Goal: Communication & Community: Participate in discussion

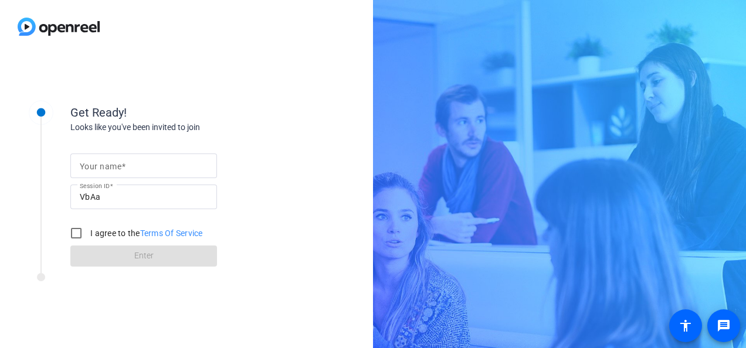
click at [114, 76] on mat-label "Your name" at bounding box center [101, 166] width 42 height 9
click at [114, 76] on input "Your name" at bounding box center [144, 166] width 128 height 14
type input "[PERSON_NAME]"
click at [74, 76] on input "I agree to the Terms Of Service" at bounding box center [75, 233] width 23 height 23
checkbox input "true"
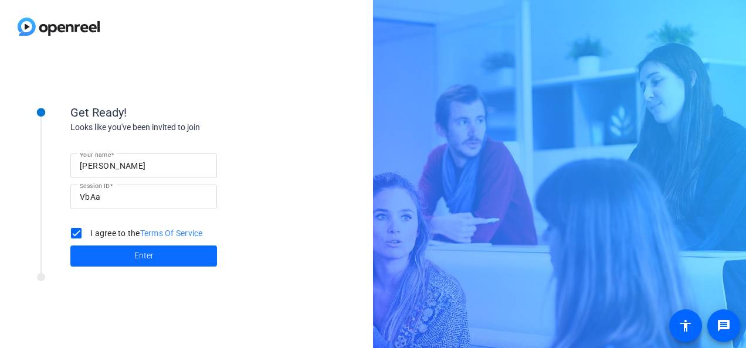
click at [95, 76] on span at bounding box center [143, 256] width 147 height 28
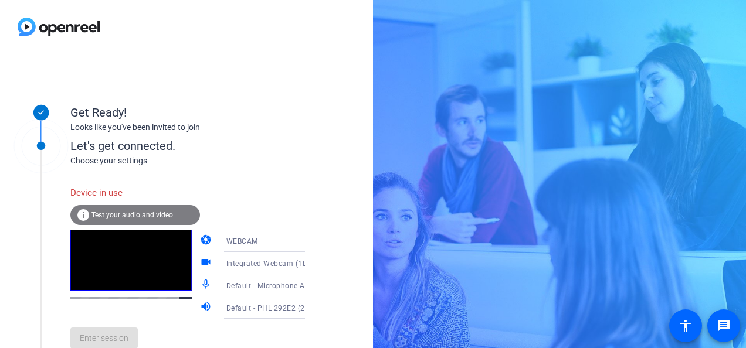
click at [147, 76] on video at bounding box center [130, 260] width 121 height 61
click at [226, 76] on span "WEBCAM" at bounding box center [242, 241] width 32 height 8
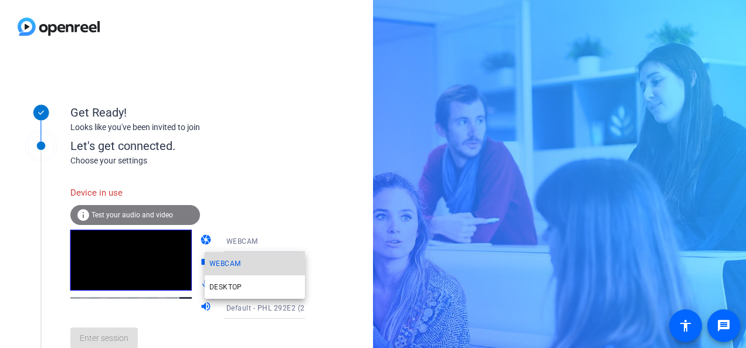
click at [226, 76] on span "WEBCAM" at bounding box center [224, 264] width 31 height 14
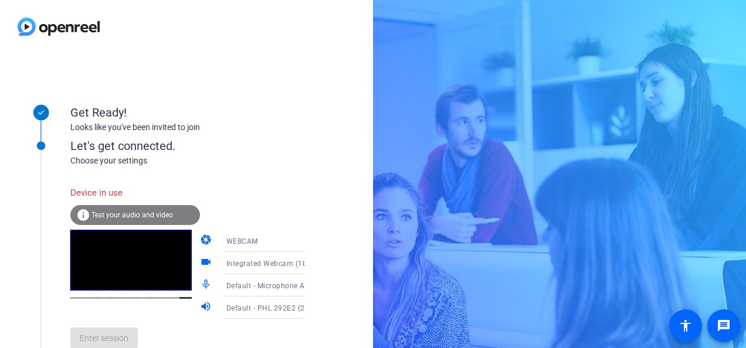
click at [104, 76] on video at bounding box center [130, 260] width 121 height 61
click at [83, 76] on mat-icon "info" at bounding box center [83, 215] width 14 height 14
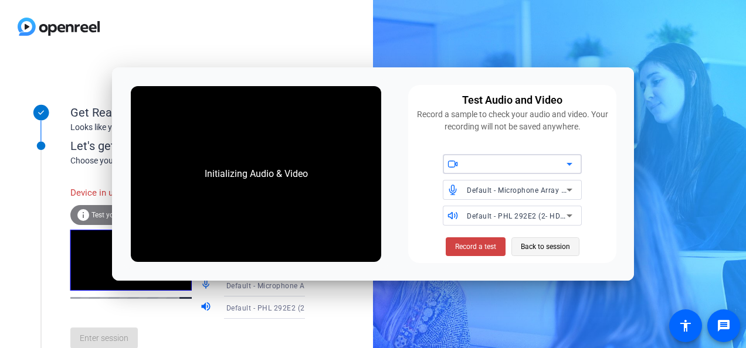
click at [337, 76] on span "Back to session" at bounding box center [545, 247] width 49 height 22
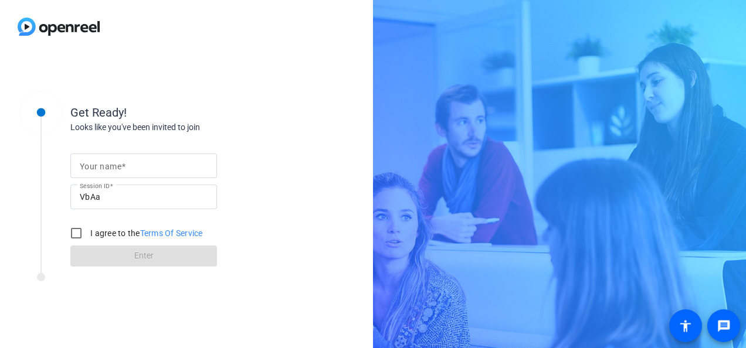
click at [90, 159] on div "Your name" at bounding box center [144, 166] width 128 height 25
type input "Charnelle"
click at [81, 234] on input "I agree to the Terms Of Service" at bounding box center [75, 233] width 23 height 23
checkbox input "true"
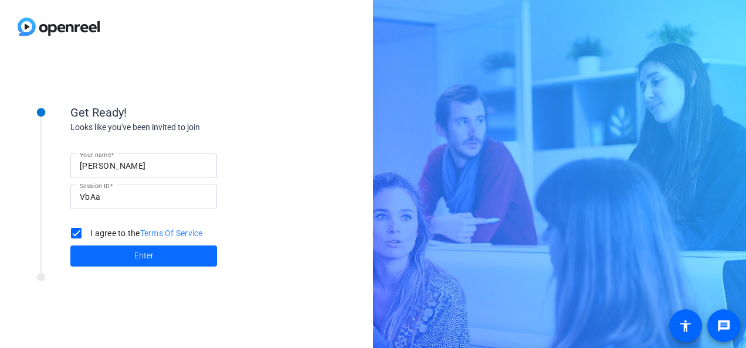
click at [109, 247] on span at bounding box center [143, 256] width 147 height 28
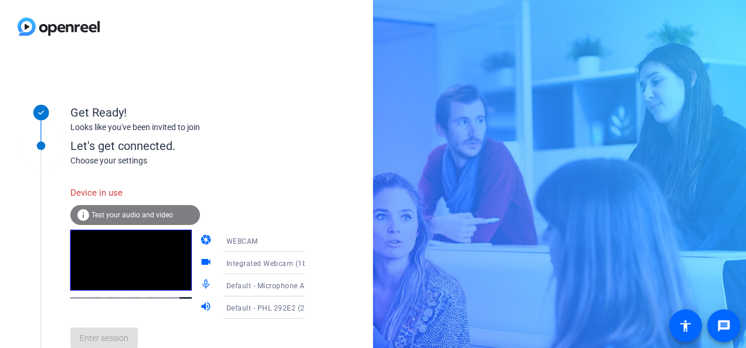
click at [300, 118] on div "Get Ready!" at bounding box center [187, 113] width 234 height 18
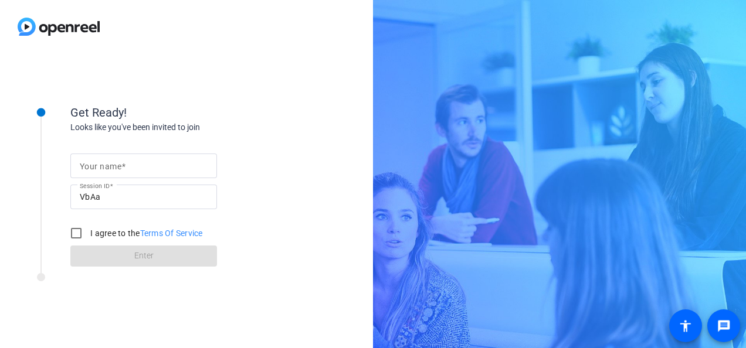
click at [89, 169] on mat-label "Your name" at bounding box center [101, 166] width 42 height 9
click at [89, 169] on input "Your name" at bounding box center [144, 166] width 128 height 14
type input "[PERSON_NAME]"
click at [79, 234] on input "I agree to the Terms Of Service" at bounding box center [75, 233] width 23 height 23
checkbox input "true"
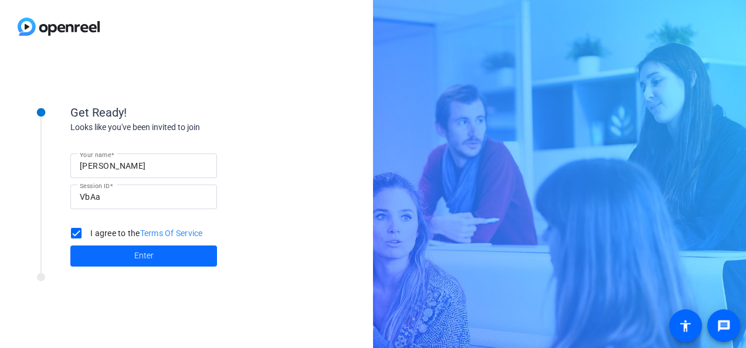
click at [94, 253] on span at bounding box center [143, 256] width 147 height 28
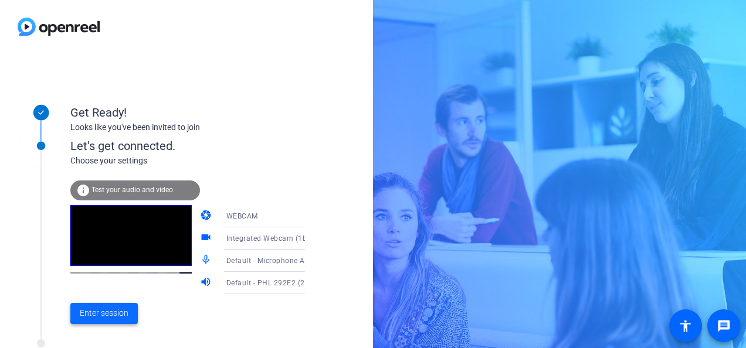
click at [93, 314] on span "Enter session" at bounding box center [104, 313] width 49 height 12
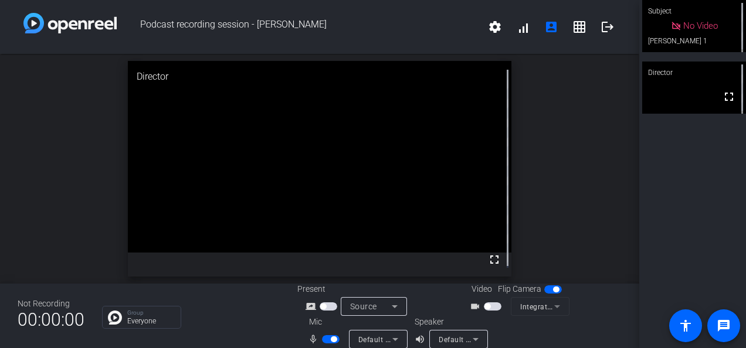
click at [495, 304] on span "button" at bounding box center [493, 306] width 18 height 8
click at [421, 339] on mat-icon "volume_up" at bounding box center [421, 339] width 14 height 14
click at [447, 339] on span "Default - PHL 292E2 (2- HD Audio Driver for Display Audio)" at bounding box center [539, 339] width 202 height 9
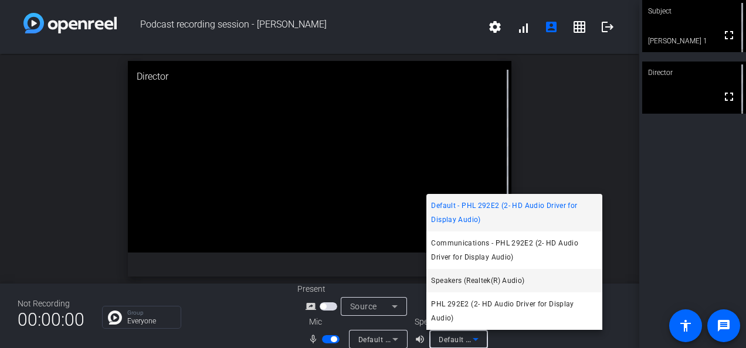
click at [460, 288] on span "Speakers (Realtek(R) Audio)" at bounding box center [477, 281] width 93 height 14
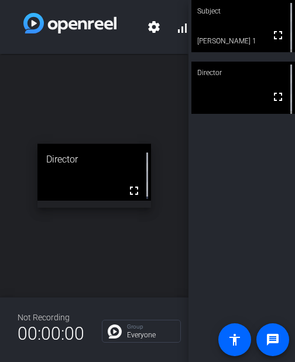
click at [81, 98] on div "open_in_new Director fullscreen" at bounding box center [94, 175] width 189 height 243
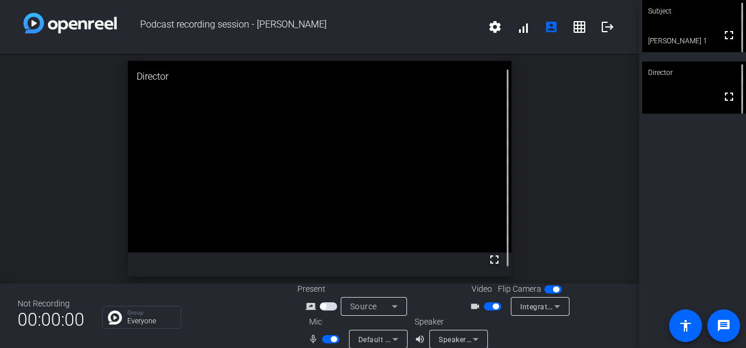
click at [690, 33] on video at bounding box center [694, 26] width 104 height 52
click at [690, 33] on video at bounding box center [693, 27] width 103 height 52
click at [690, 33] on video at bounding box center [694, 26] width 104 height 52
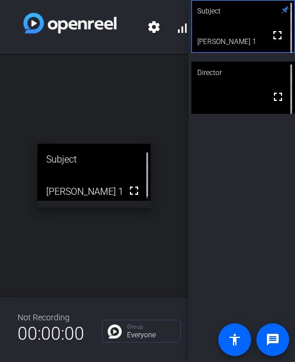
click at [107, 110] on div "open_in_new Subject fullscreen [PERSON_NAME] 1" at bounding box center [94, 175] width 189 height 243
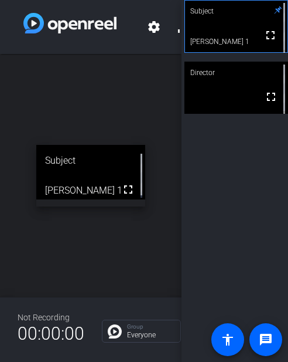
click at [70, 118] on div "open_in_new Subject fullscreen [PERSON_NAME] 1" at bounding box center [91, 175] width 182 height 243
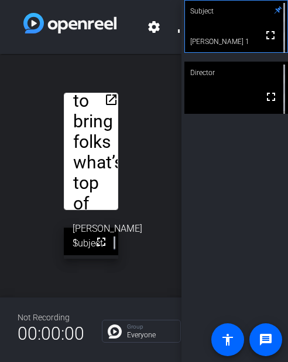
click at [26, 130] on div "open_in_new Hi everyone, and welcome to Peer Perspectives, a new internal podca…" at bounding box center [91, 175] width 182 height 243
click at [48, 94] on div "open_in_new Hi everyone, and welcome to Peer Perspectives, a new internal podca…" at bounding box center [91, 175] width 182 height 243
click at [137, 142] on div "open_in_new Hi everyone, and welcome to Peer Perspectives, a new internal podca…" at bounding box center [91, 175] width 182 height 243
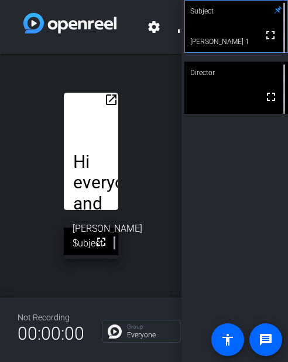
click at [51, 76] on div "open_in_new Hi everyone, and welcome to Peer Perspectives, a new internal podca…" at bounding box center [91, 175] width 182 height 243
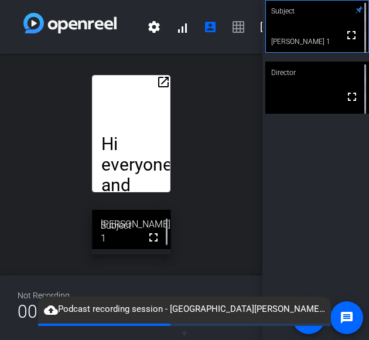
click at [74, 226] on div "open_in_new Hi everyone, and welcome to Peer Perspectives, a new internal podca…" at bounding box center [131, 165] width 263 height 222
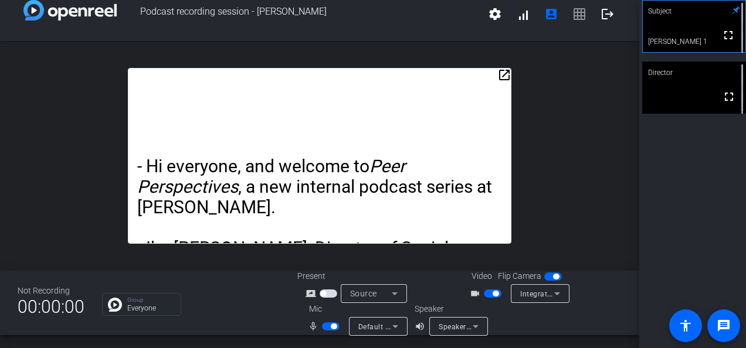
scroll to position [13, 0]
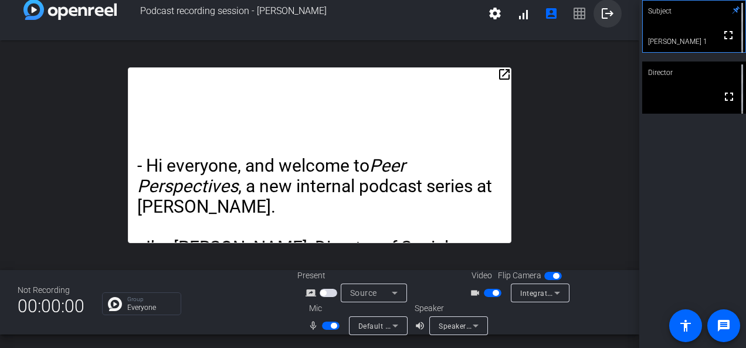
click at [600, 13] on mat-icon "logout" at bounding box center [607, 13] width 14 height 14
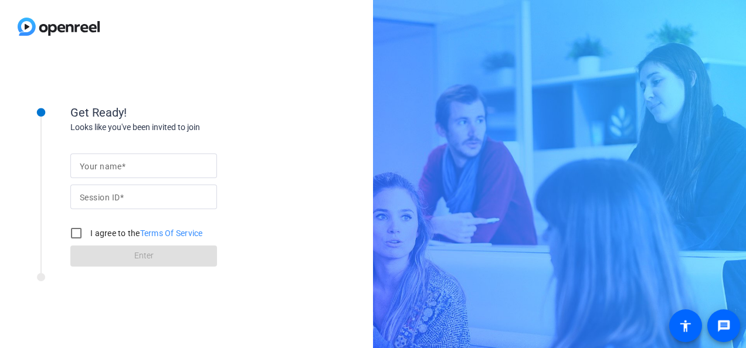
click at [94, 176] on div at bounding box center [144, 166] width 128 height 25
type input "[PERSON_NAME]"
type input "VbAa"
click at [81, 233] on input "I agree to the Terms Of Service" at bounding box center [75, 233] width 23 height 23
checkbox input "true"
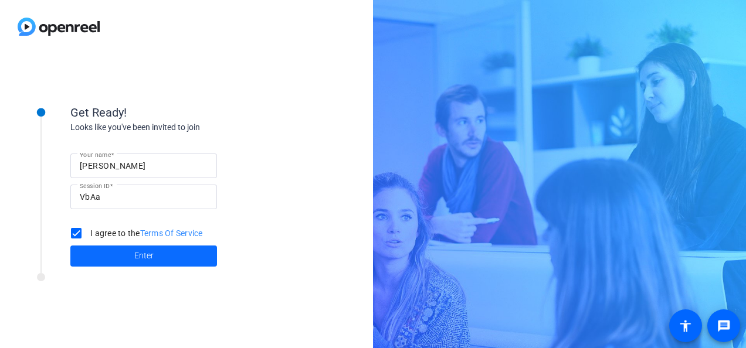
click at [110, 247] on span at bounding box center [143, 256] width 147 height 28
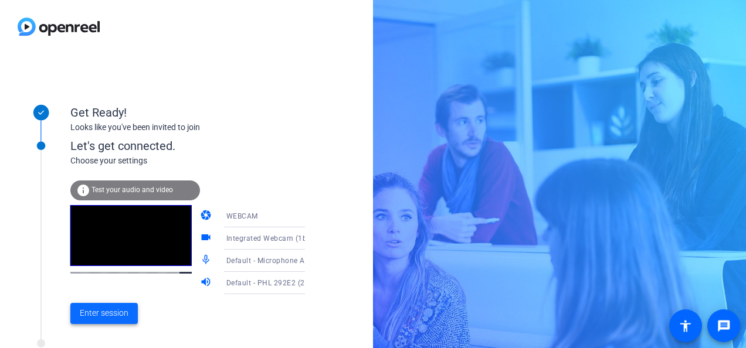
click at [103, 325] on span at bounding box center [103, 314] width 67 height 28
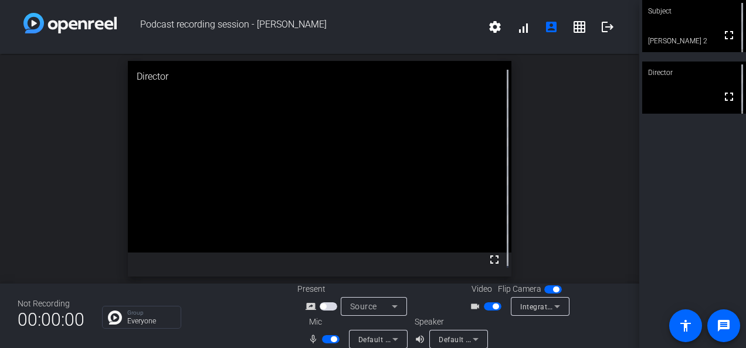
click at [448, 341] on span "Default - PHL 292E2 (2- HD Audio Driver for Display Audio)" at bounding box center [539, 339] width 202 height 9
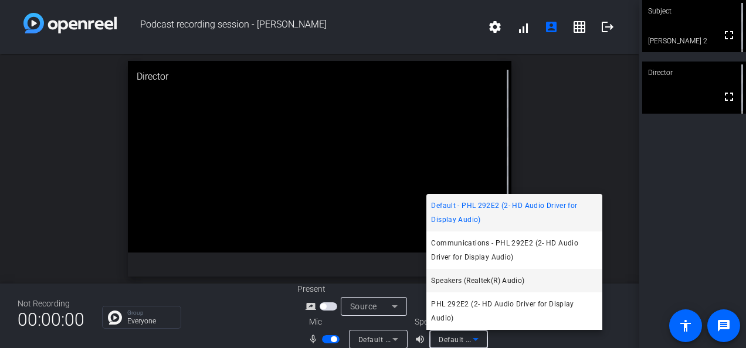
click at [463, 288] on span "Speakers (Realtek(R) Audio)" at bounding box center [477, 281] width 93 height 14
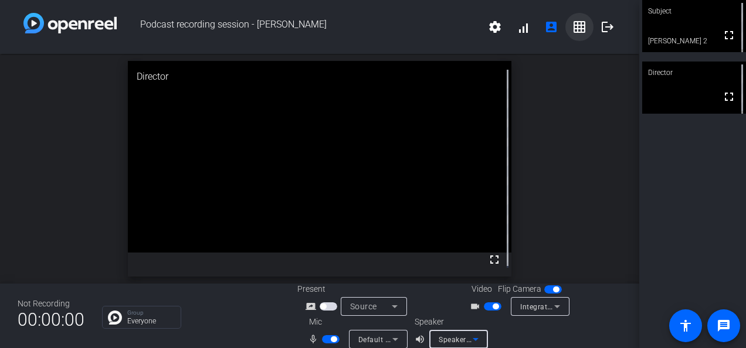
click at [574, 28] on mat-icon "grid_on" at bounding box center [579, 27] width 14 height 14
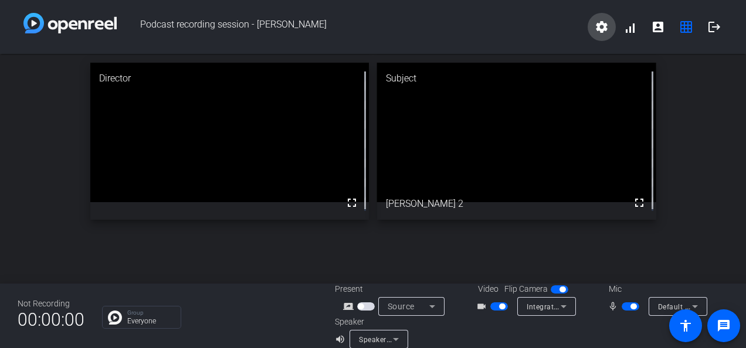
click at [597, 35] on span at bounding box center [601, 27] width 28 height 28
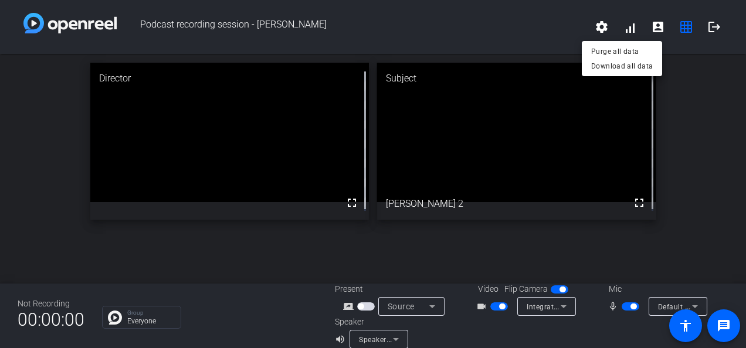
click at [624, 30] on div at bounding box center [373, 174] width 746 height 348
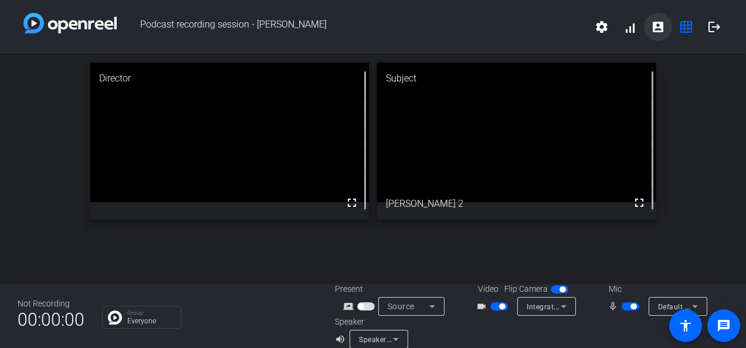
click at [651, 29] on mat-icon "account_box" at bounding box center [658, 27] width 14 height 14
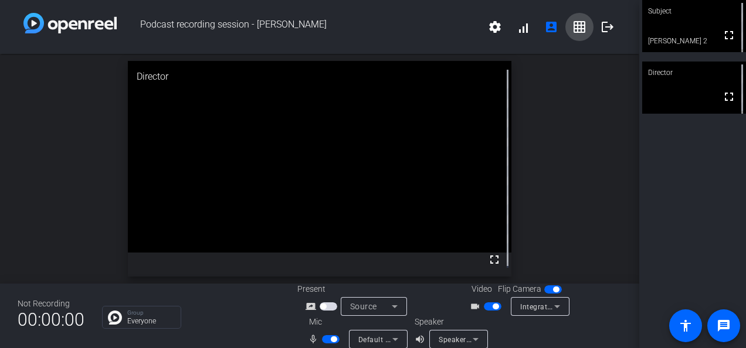
click at [577, 31] on mat-icon "grid_on" at bounding box center [579, 27] width 14 height 14
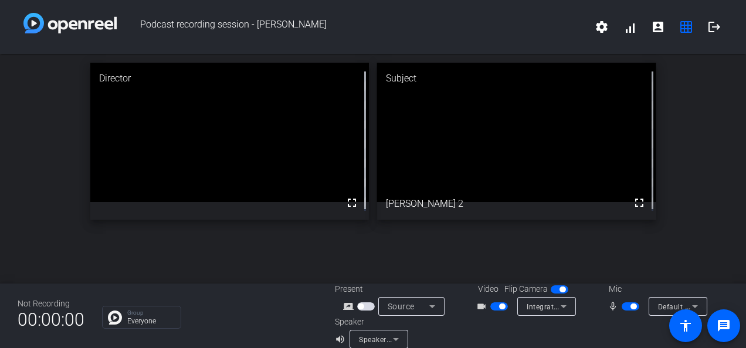
click at [562, 115] on video at bounding box center [516, 133] width 279 height 140
click at [632, 199] on mat-icon "fullscreen" at bounding box center [639, 203] width 14 height 14
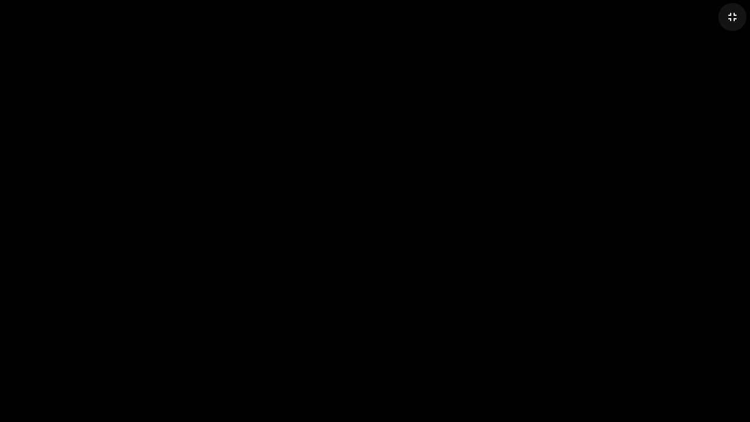
click at [736, 19] on mat-icon "fullscreen_exit" at bounding box center [733, 17] width 14 height 14
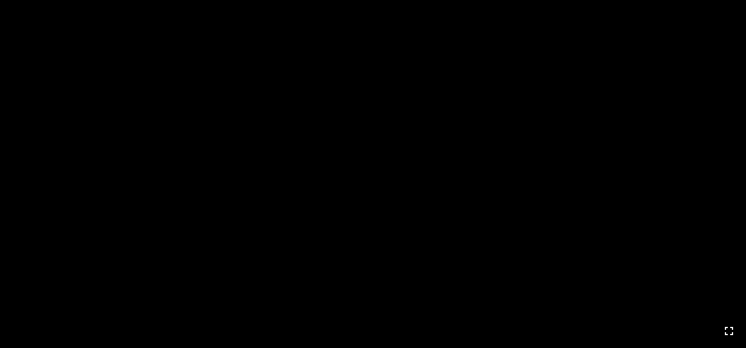
scroll to position [13, 0]
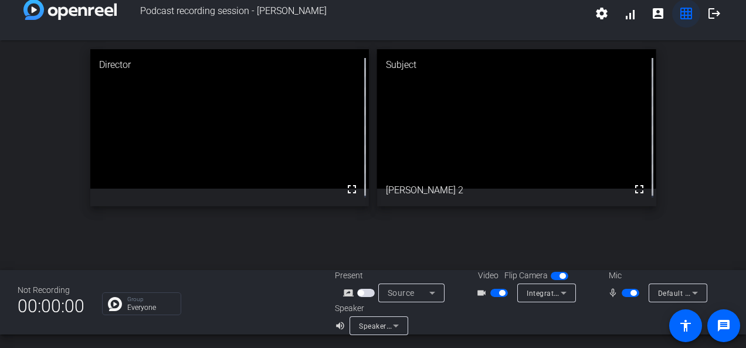
click at [679, 16] on mat-icon "grid_on" at bounding box center [686, 13] width 14 height 14
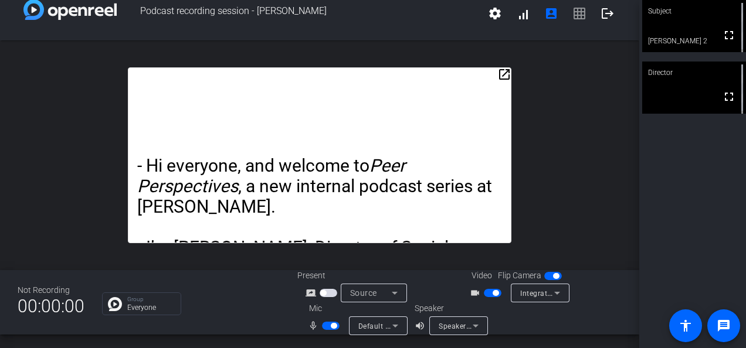
click at [571, 15] on span "settings signal_cellular_alt account_box grid_on logout" at bounding box center [551, 13] width 141 height 28
click at [570, 16] on span "settings signal_cellular_alt account_box grid_on logout" at bounding box center [551, 13] width 141 height 28
click at [568, 14] on span "settings signal_cellular_alt account_box grid_on logout" at bounding box center [551, 13] width 141 height 28
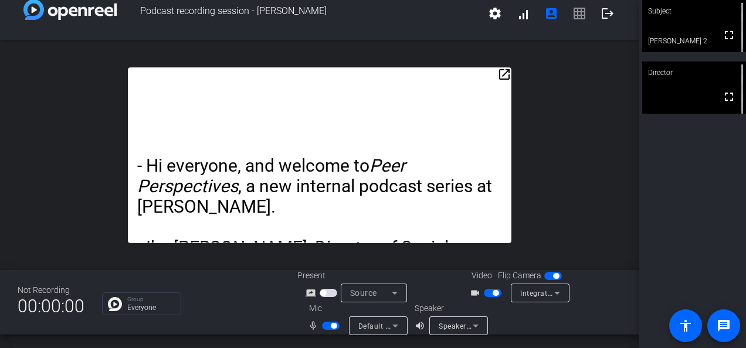
drag, startPoint x: 568, startPoint y: 14, endPoint x: 569, endPoint y: 4, distance: 10.6
click at [569, 4] on span "settings signal_cellular_alt account_box grid_on logout" at bounding box center [551, 13] width 141 height 28
click at [576, 15] on span "settings signal_cellular_alt account_box grid_on logout" at bounding box center [551, 13] width 141 height 28
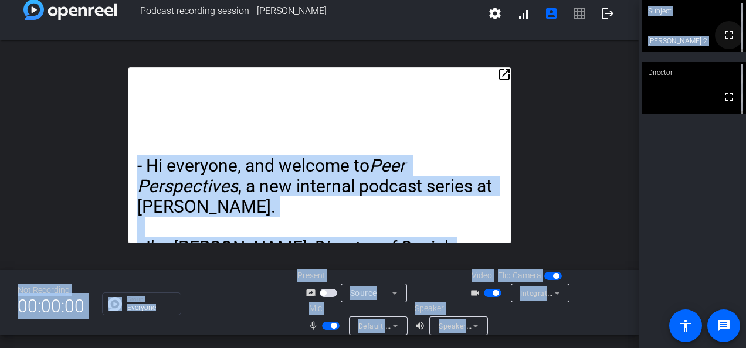
drag, startPoint x: 576, startPoint y: 15, endPoint x: 722, endPoint y: 39, distance: 147.8
click at [722, 39] on div "Podcast recording session - Charnelle settings signal_cellular_alt account_box …" at bounding box center [373, 174] width 746 height 348
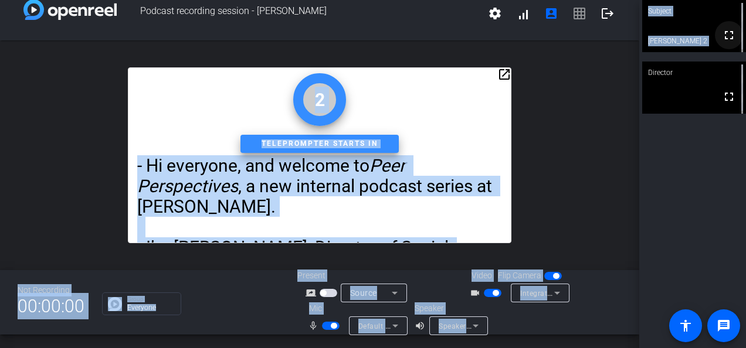
click at [722, 35] on mat-icon "fullscreen" at bounding box center [729, 35] width 14 height 14
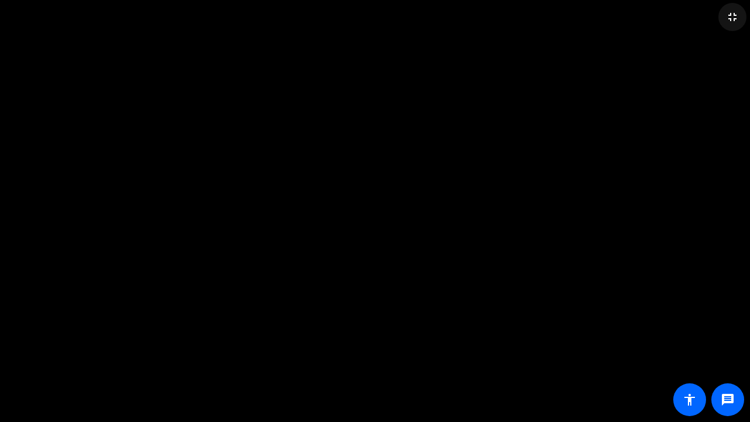
click at [736, 19] on mat-icon "fullscreen_exit" at bounding box center [733, 17] width 14 height 14
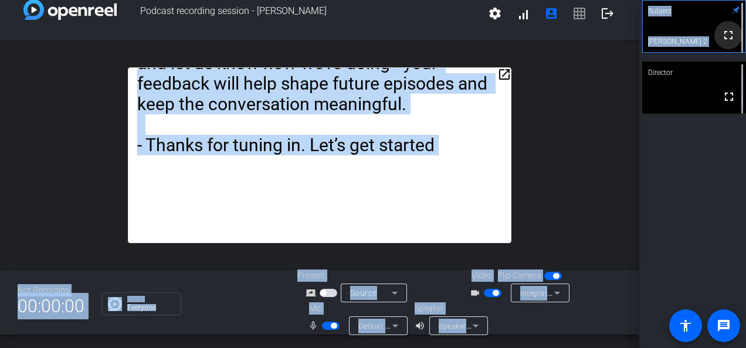
click at [721, 39] on mat-icon "fullscreen" at bounding box center [728, 35] width 14 height 14
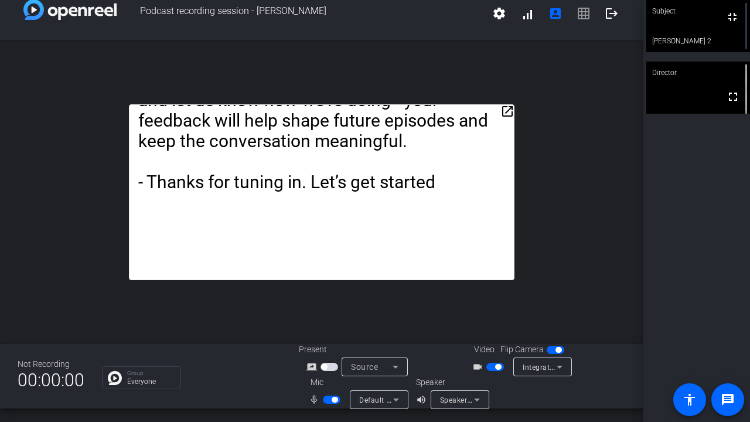
drag, startPoint x: 722, startPoint y: 83, endPoint x: 569, endPoint y: 23, distance: 164.6
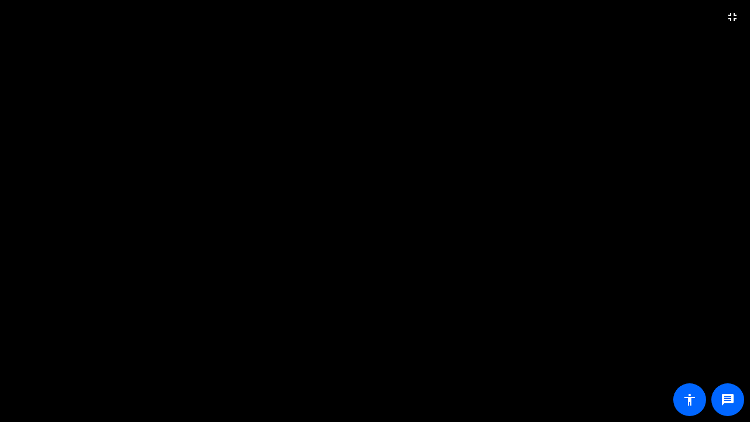
click at [569, 23] on video at bounding box center [375, 211] width 750 height 422
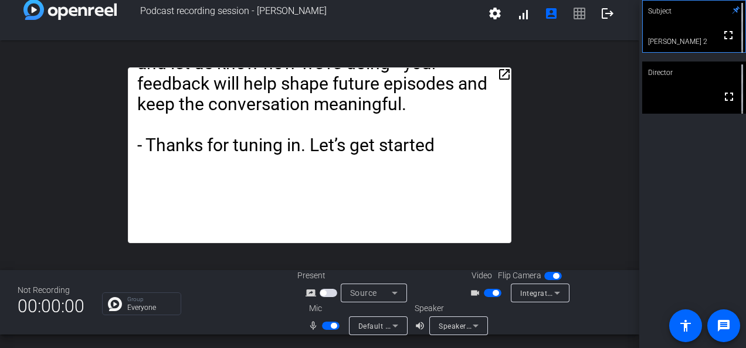
scroll to position [0, 0]
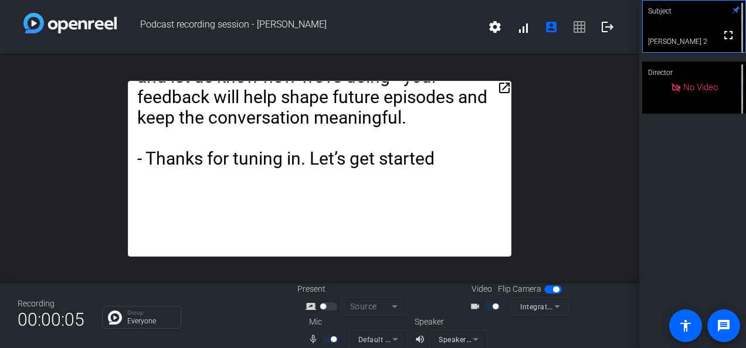
click at [498, 90] on mat-icon "open_in_new" at bounding box center [504, 88] width 14 height 14
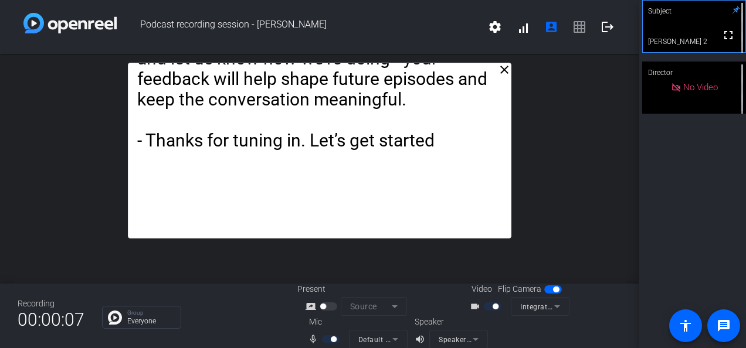
scroll to position [13, 0]
